Goal: Navigation & Orientation: Find specific page/section

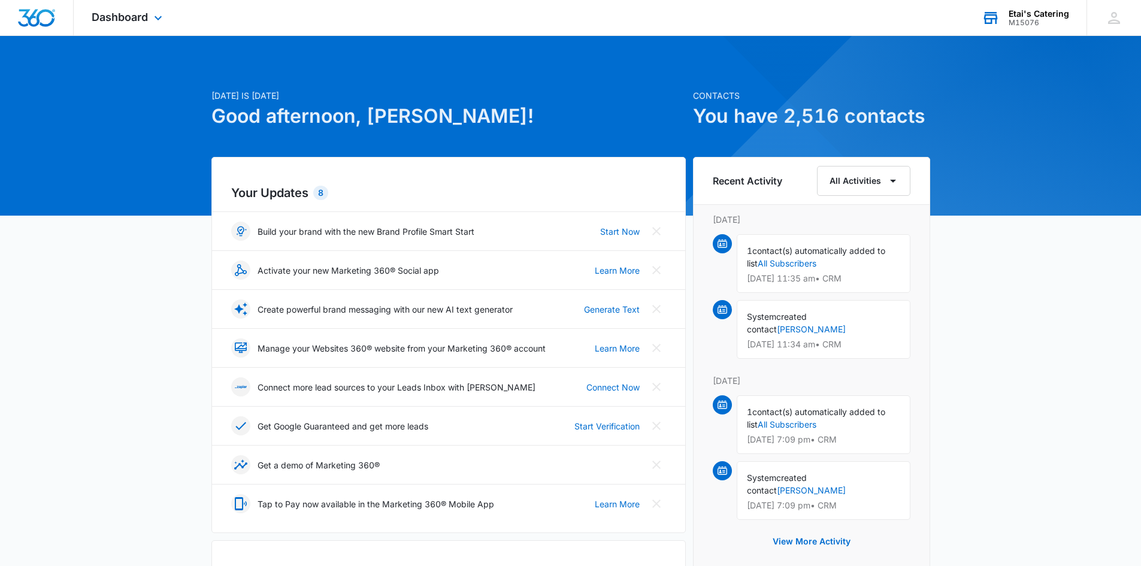
click at [1031, 17] on div "Etai's Catering" at bounding box center [1038, 14] width 60 height 10
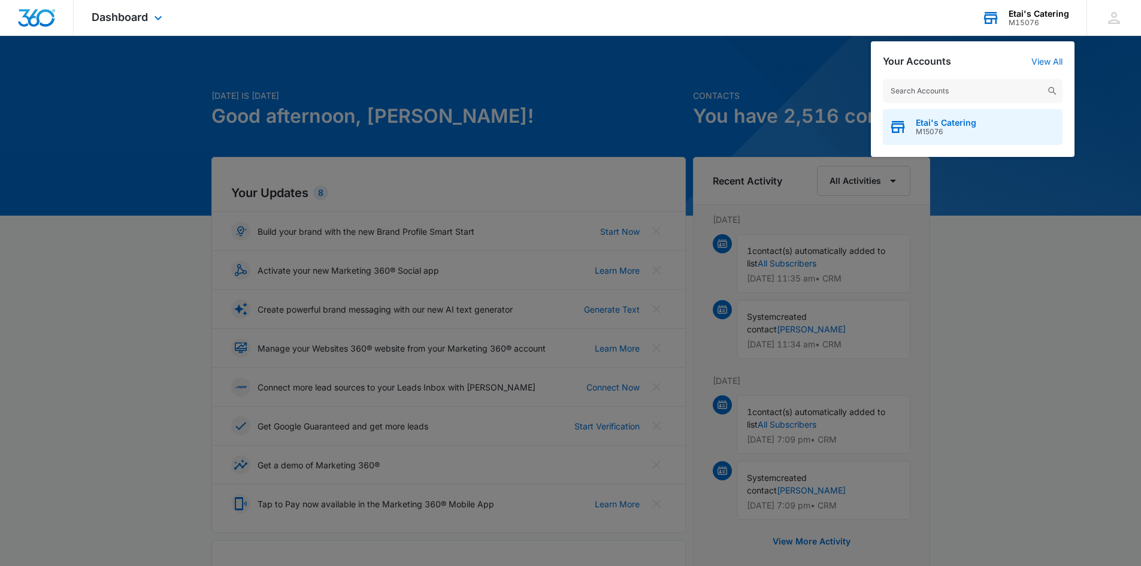
click at [962, 120] on span "Etai's Catering" at bounding box center [945, 123] width 60 height 10
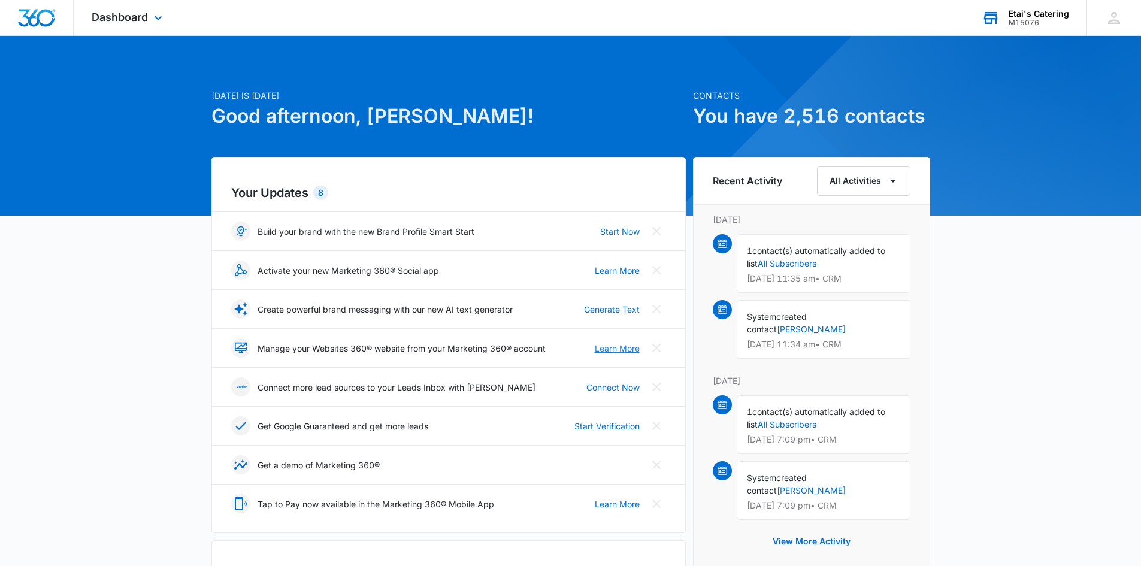
click at [607, 345] on link "Learn More" at bounding box center [617, 348] width 45 height 13
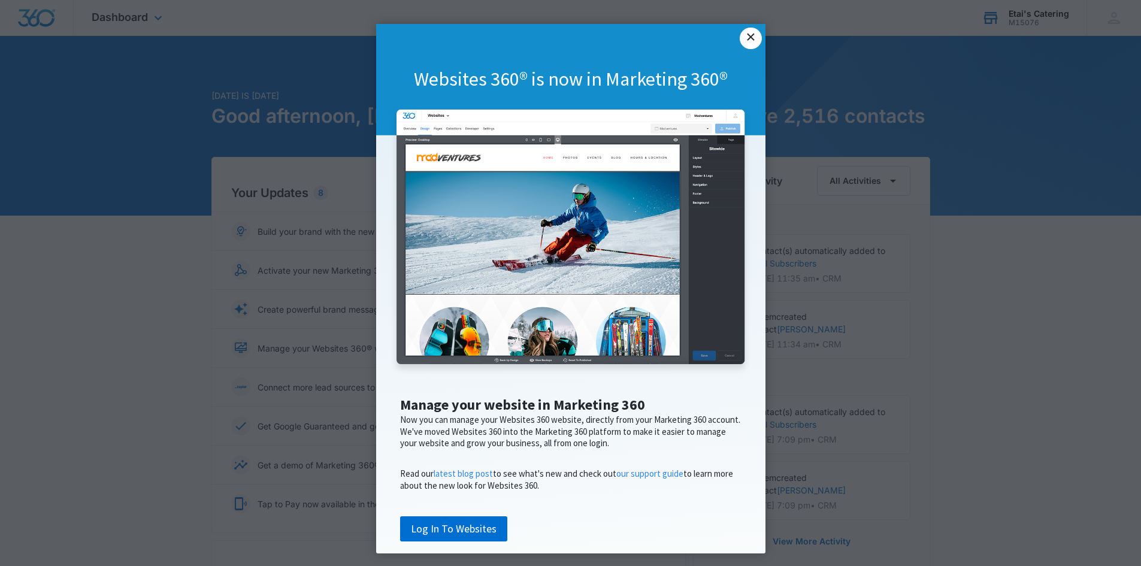
click at [741, 32] on link "×" at bounding box center [750, 39] width 22 height 22
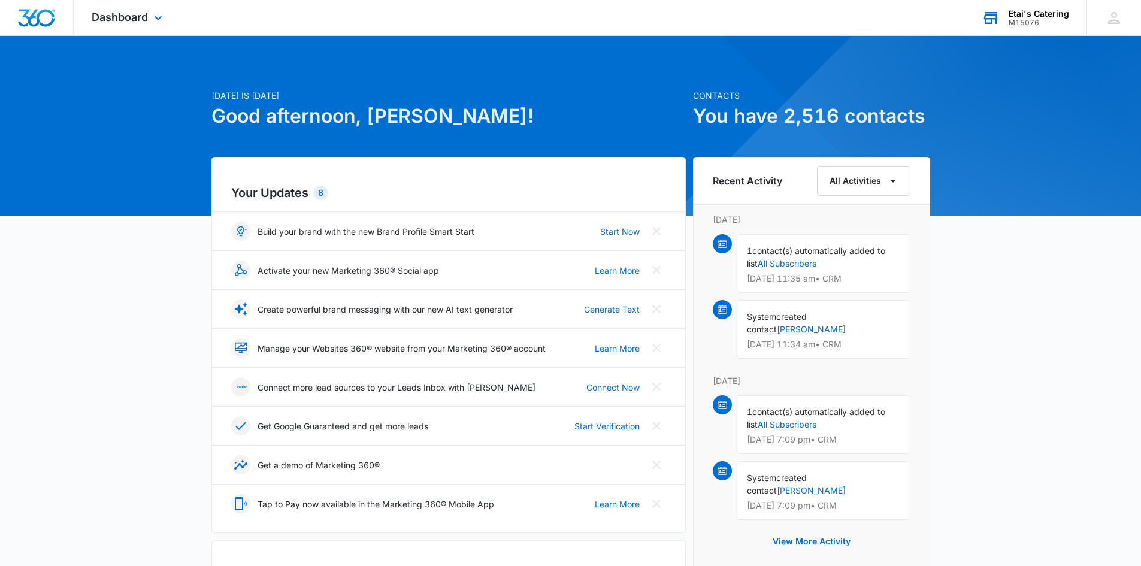
click at [236, 353] on icon at bounding box center [241, 386] width 12 height 81
click at [241, 344] on icon at bounding box center [239, 345] width 9 height 5
click at [275, 191] on h2 "Your Updates 8" at bounding box center [448, 193] width 435 height 18
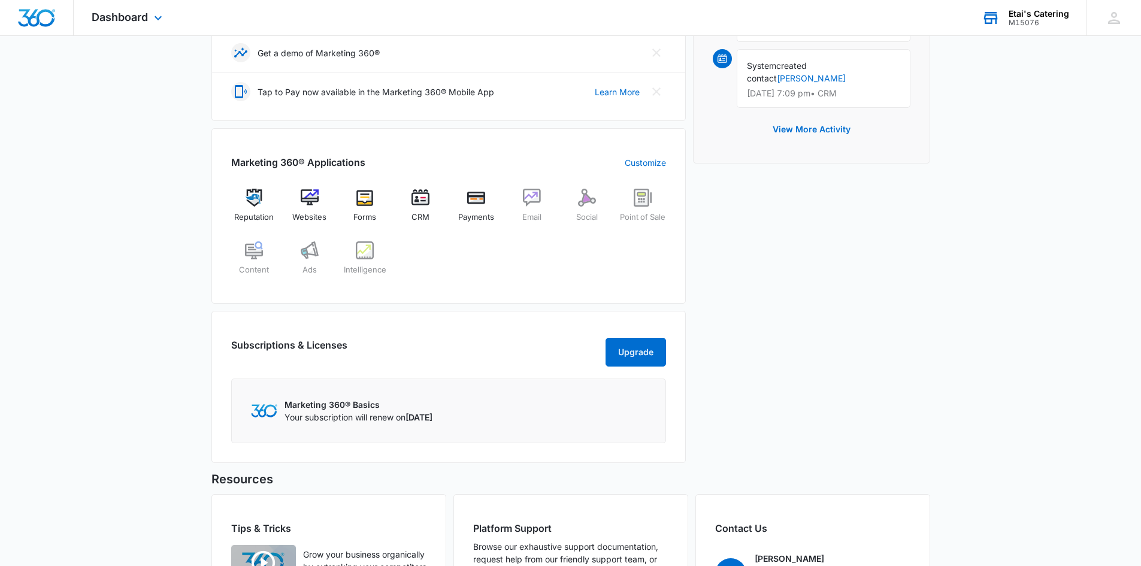
scroll to position [419, 0]
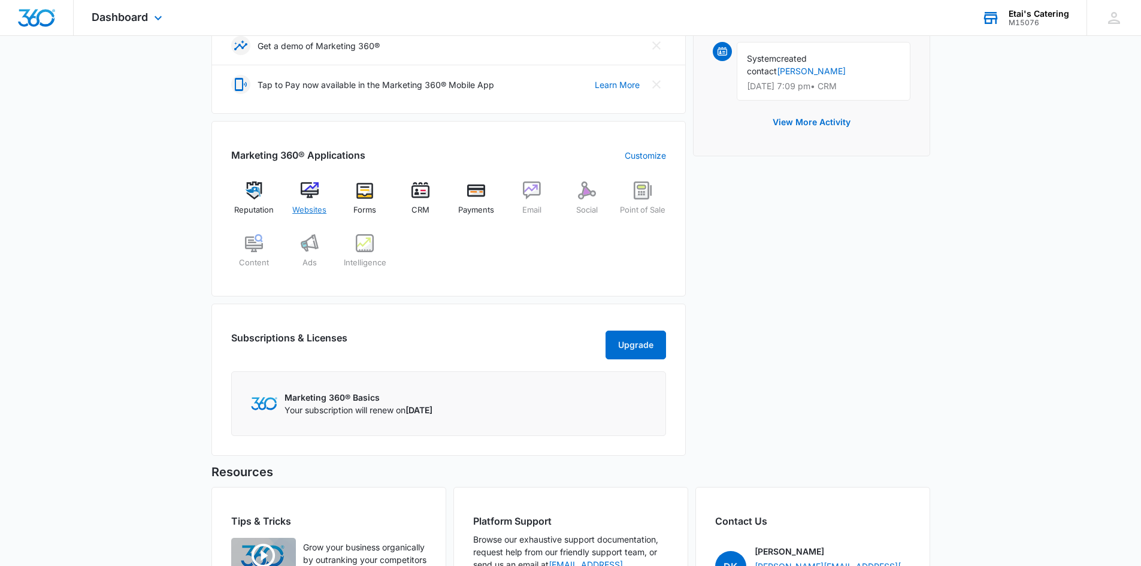
click at [314, 195] on img at bounding box center [310, 190] width 18 height 18
